Goal: Transaction & Acquisition: Purchase product/service

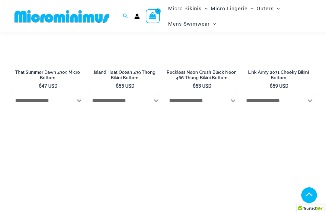
scroll to position [1509, 0]
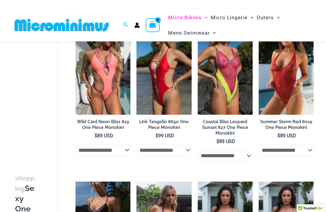
scroll to position [48, 0]
click at [198, 32] on img at bounding box center [198, 32] width 0 height 0
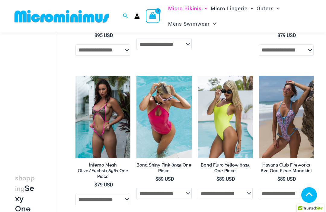
scroll to position [303, 0]
click at [198, 76] on img at bounding box center [198, 76] width 0 height 0
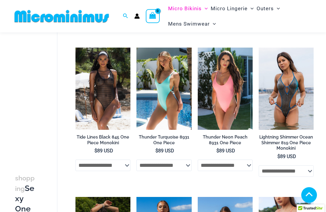
scroll to position [625, 0]
click at [136, 48] on img at bounding box center [136, 48] width 0 height 0
